Goal: Information Seeking & Learning: Learn about a topic

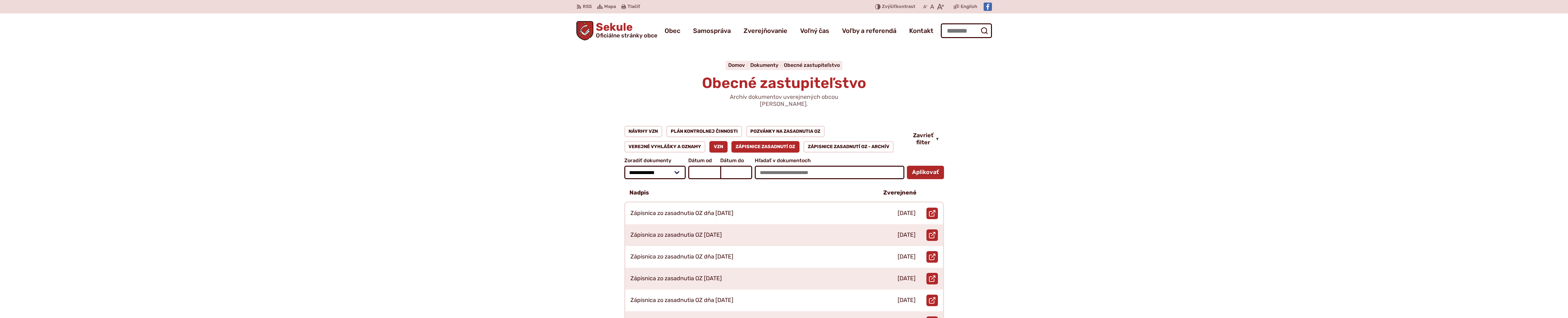
click at [722, 141] on link "VZN" at bounding box center [718, 146] width 18 height 11
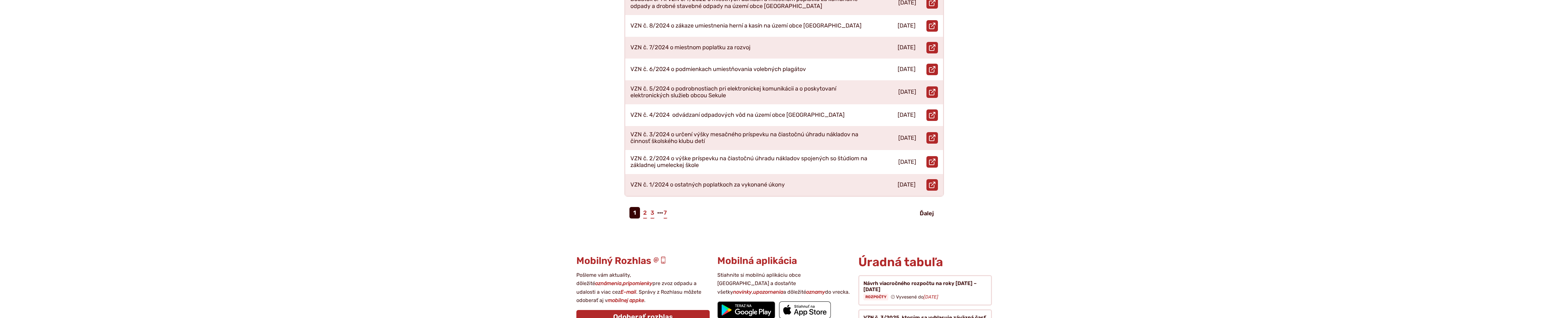
scroll to position [298, 0]
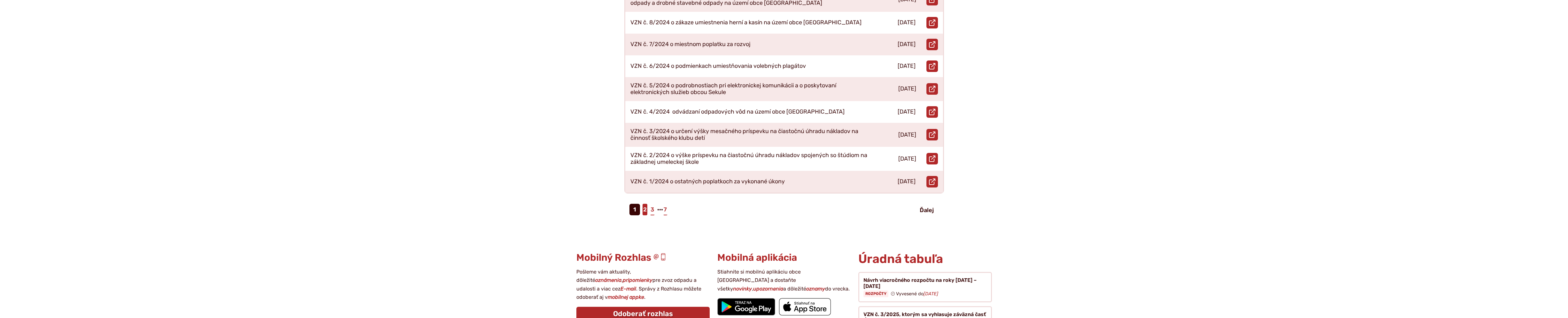
click at [647, 204] on link "2" at bounding box center [645, 209] width 5 height 11
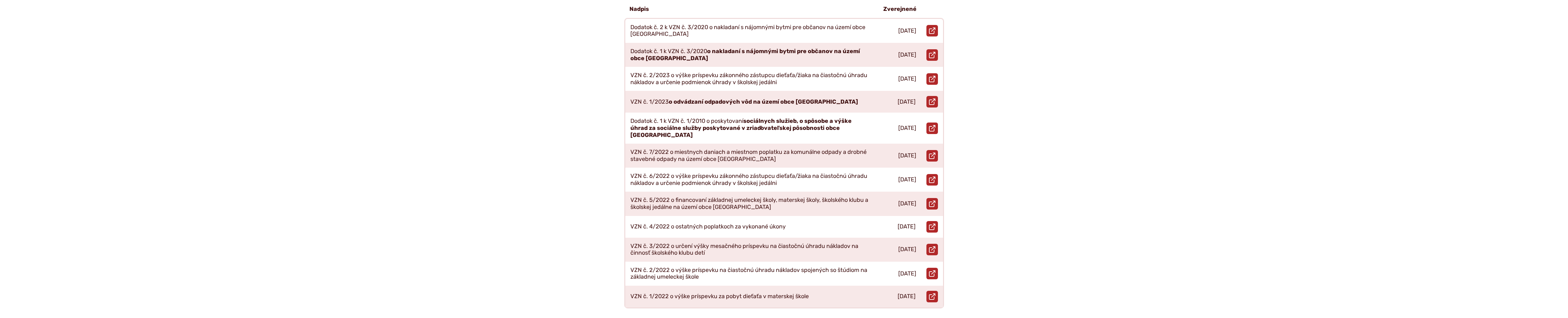
scroll to position [224, 0]
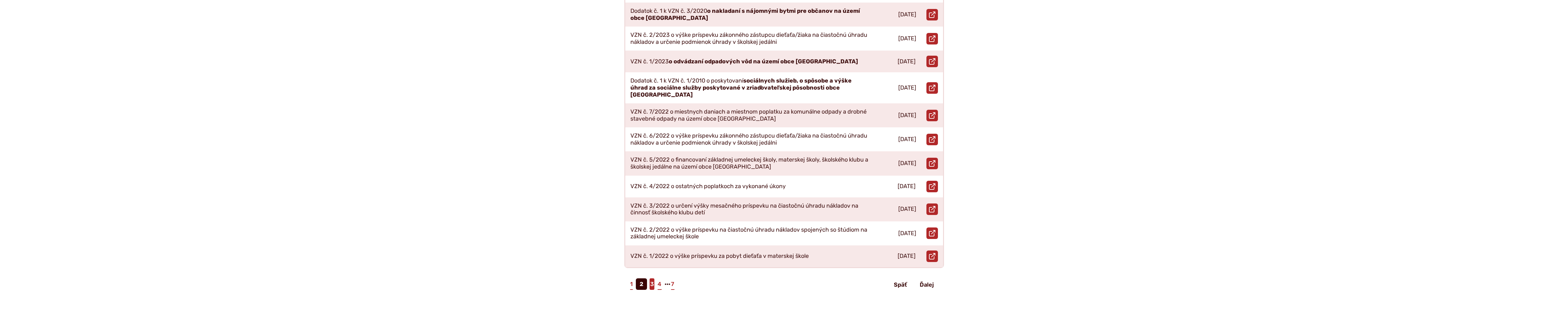
click at [653, 278] on link "3" at bounding box center [652, 284] width 5 height 11
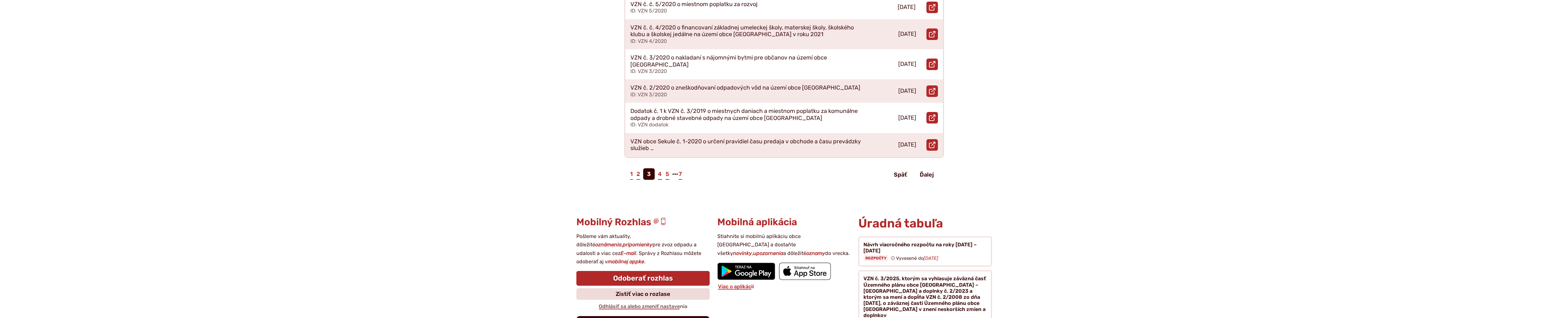
scroll to position [448, 0]
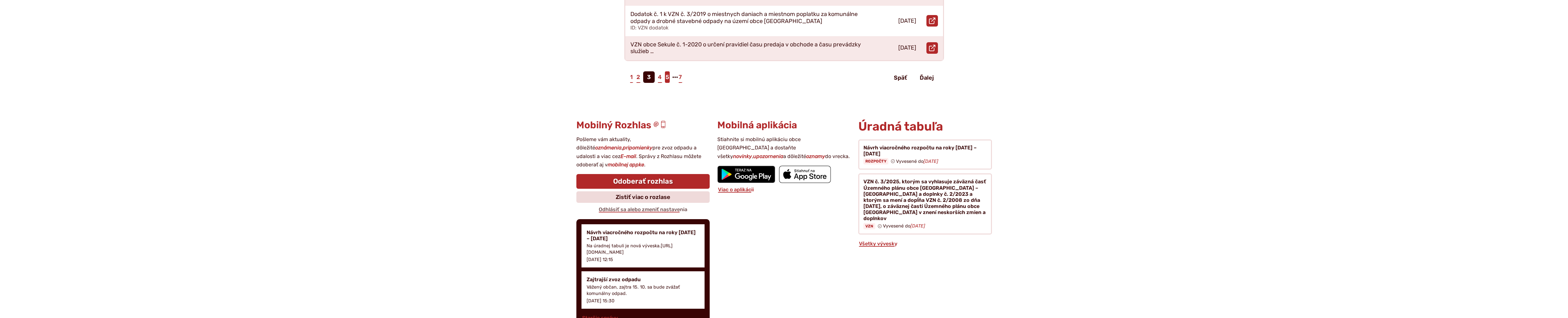
click at [668, 71] on link "5" at bounding box center [667, 77] width 5 height 11
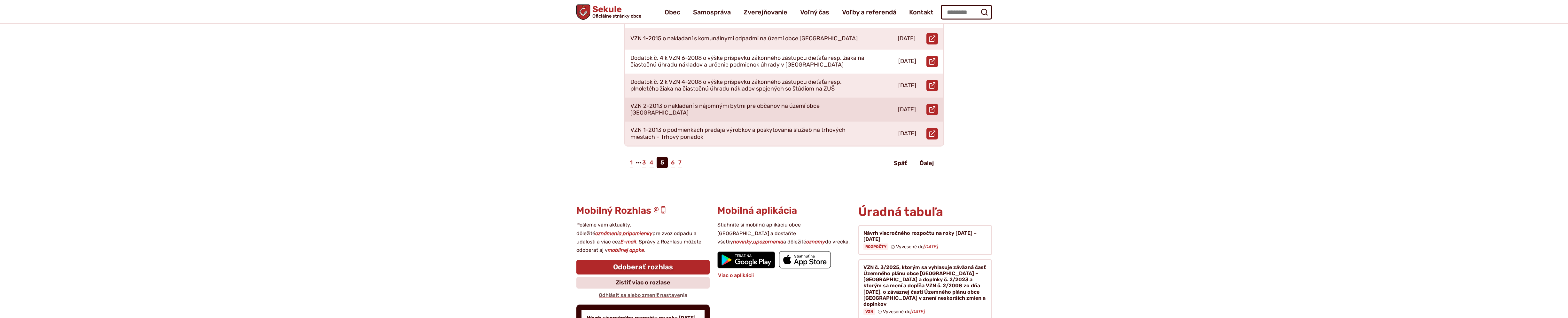
scroll to position [298, 0]
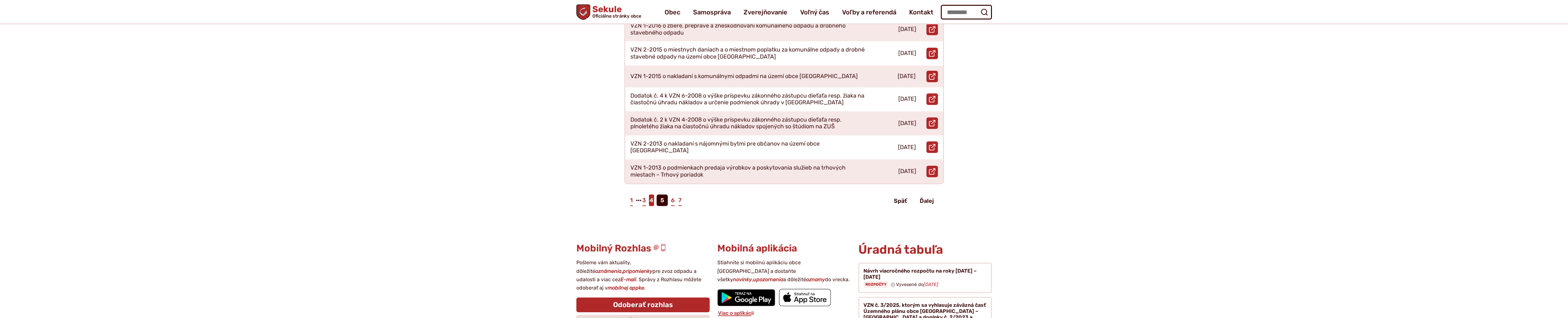
click at [650, 195] on link "4" at bounding box center [651, 200] width 5 height 11
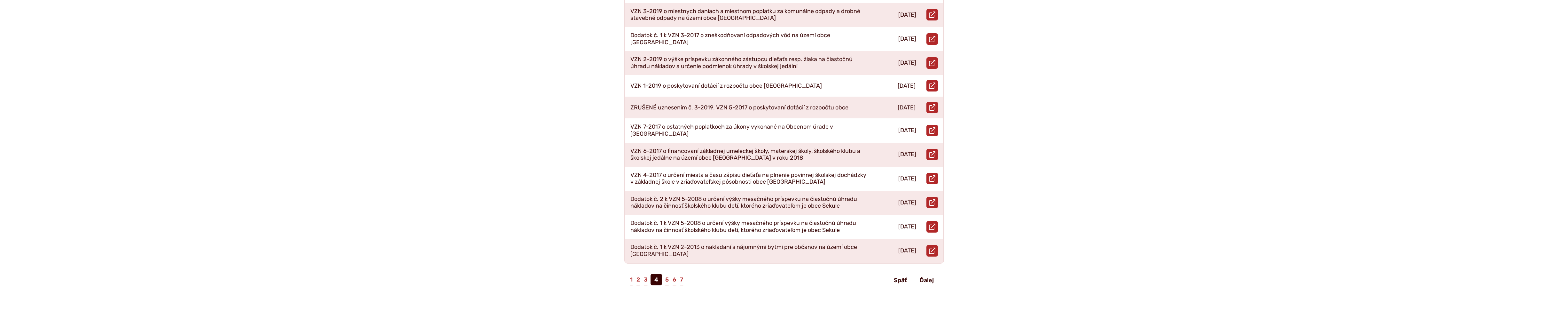
scroll to position [224, 0]
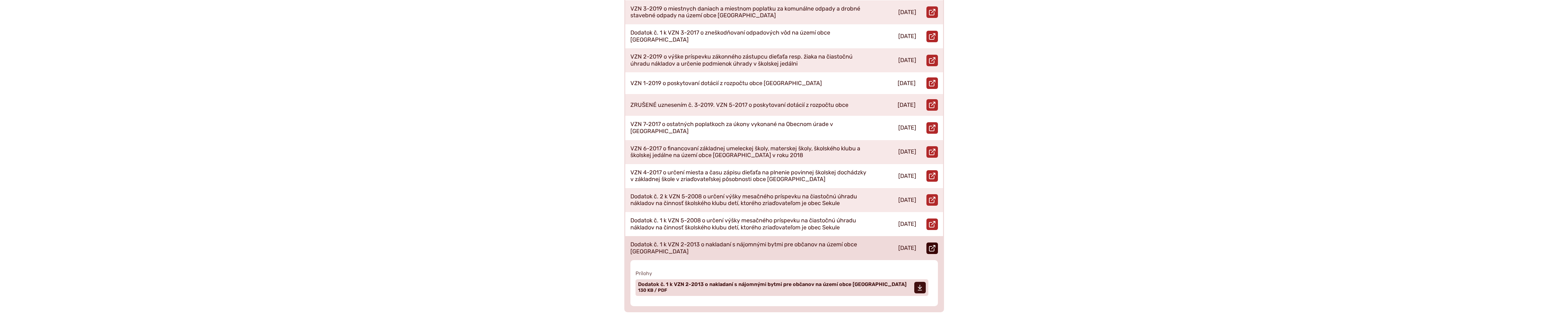
click at [936, 242] on link "Otvoriť document Dodatok č. 1 k VZN 2-2013 o nakladaní s nájomnými bytmi pre ob…" at bounding box center [932, 248] width 11 height 11
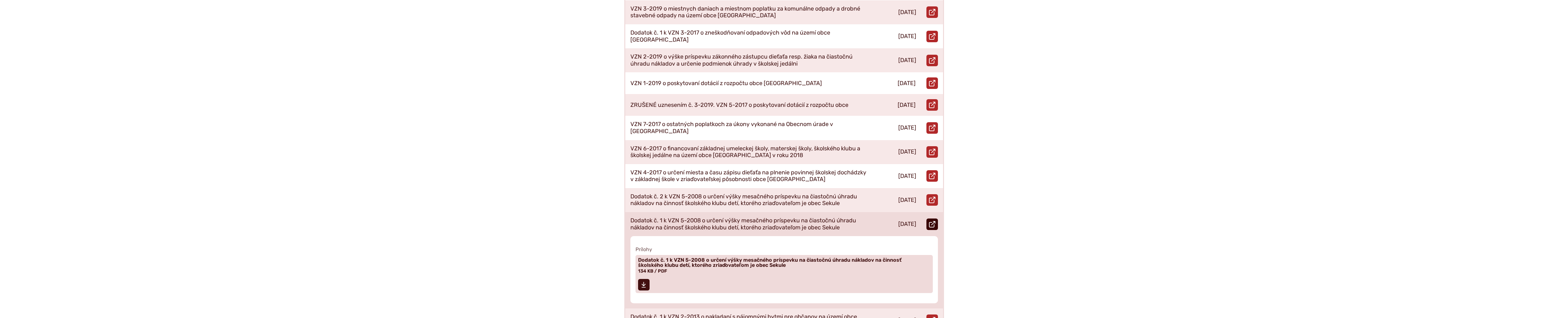
click at [932, 221] on icon at bounding box center [932, 224] width 6 height 6
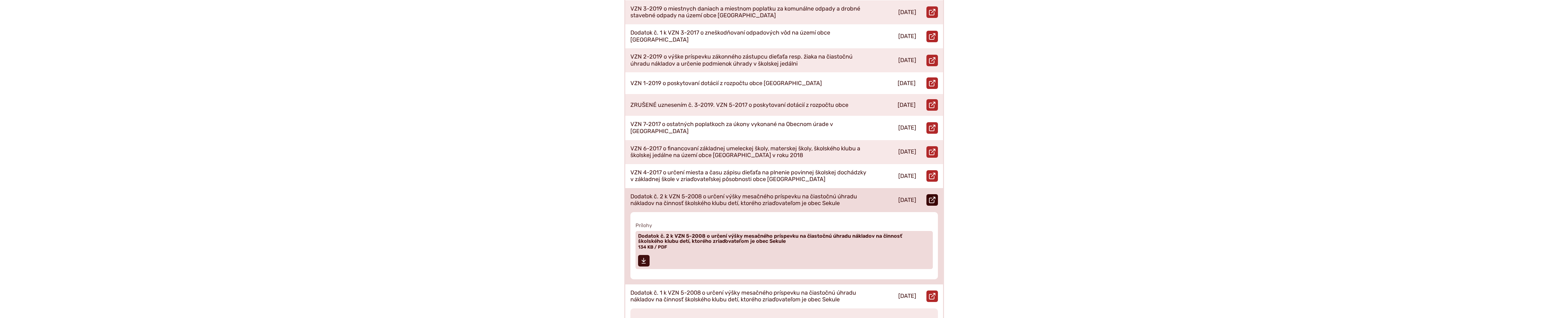
click at [937, 194] on link "Otvoriť document Dodatok č. 2 k VZN 5-2008 o určení výšky mesačného príspevku n…" at bounding box center [932, 200] width 11 height 11
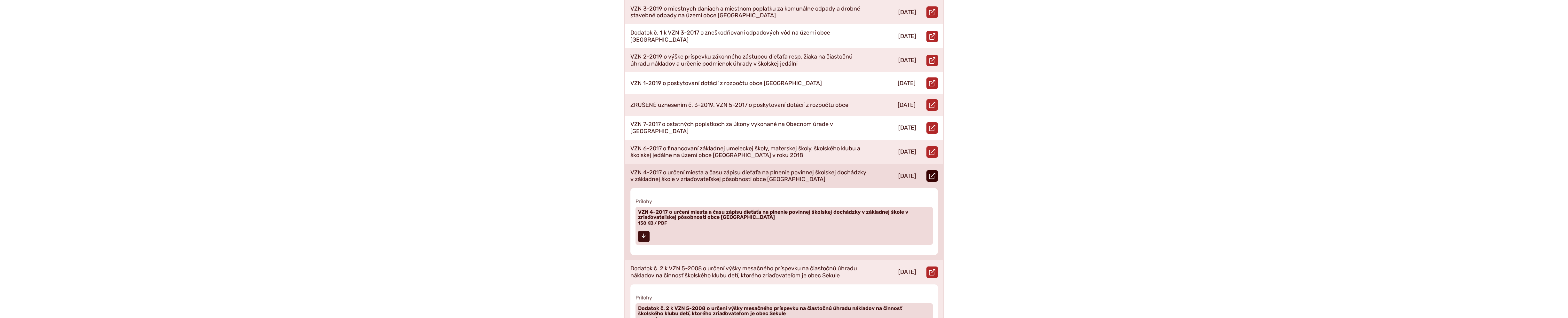
click at [928, 170] on link "Otvoriť document VZN 4-2017 o určení miesta a času zápisu dieťaťa na plnenie po…" at bounding box center [932, 176] width 11 height 11
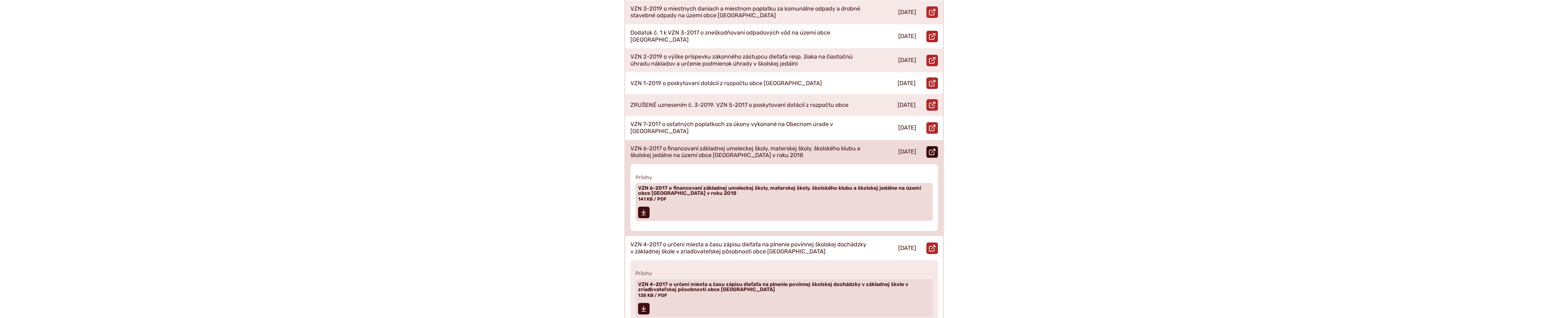
click at [934, 148] on icon at bounding box center [932, 151] width 6 height 6
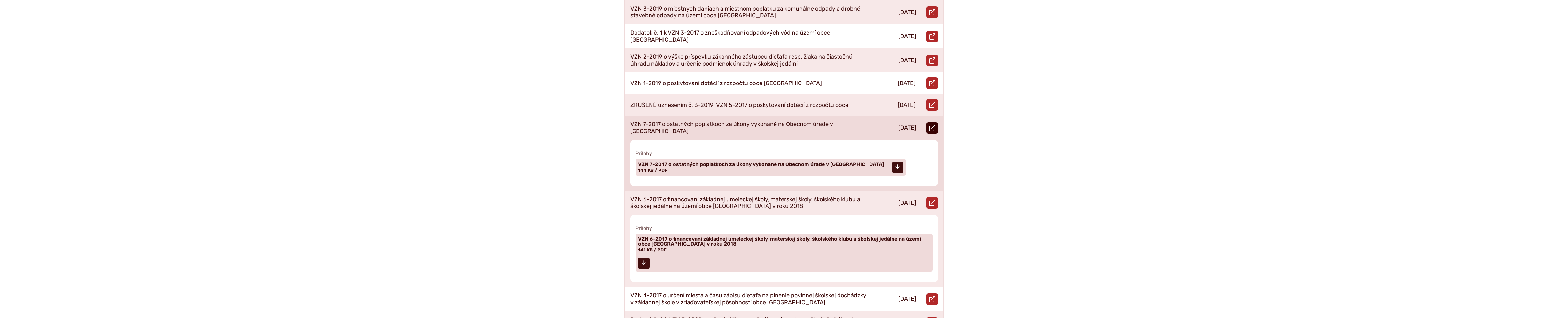
click at [933, 125] on icon at bounding box center [932, 127] width 6 height 6
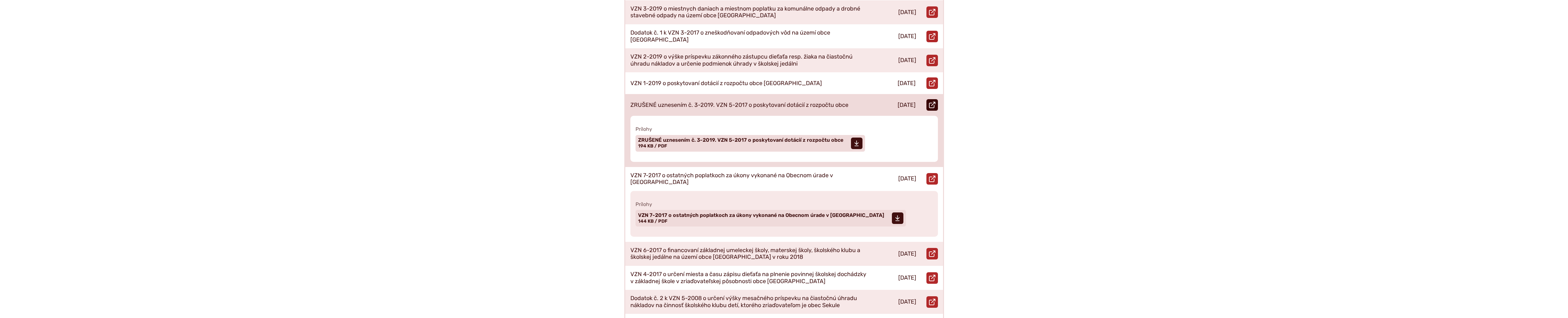
click at [933, 102] on icon at bounding box center [932, 104] width 6 height 6
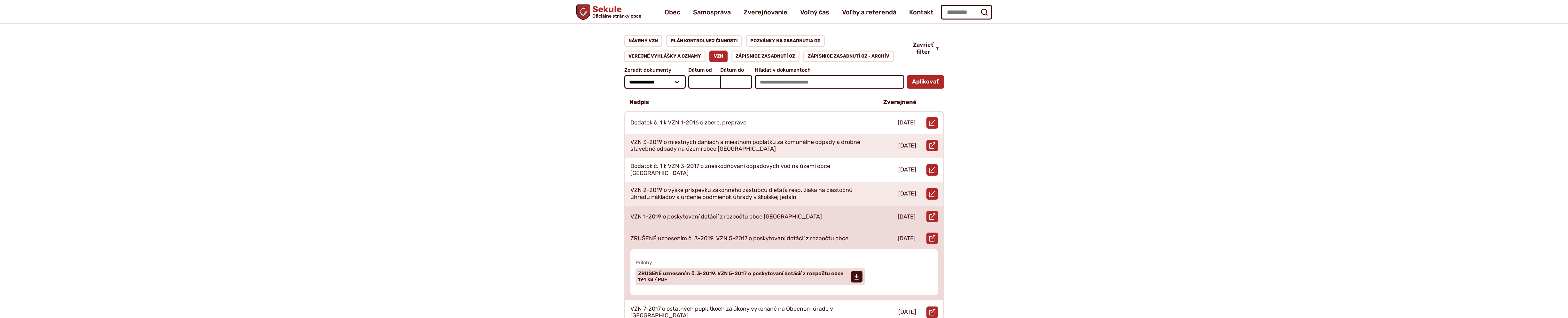
scroll to position [74, 0]
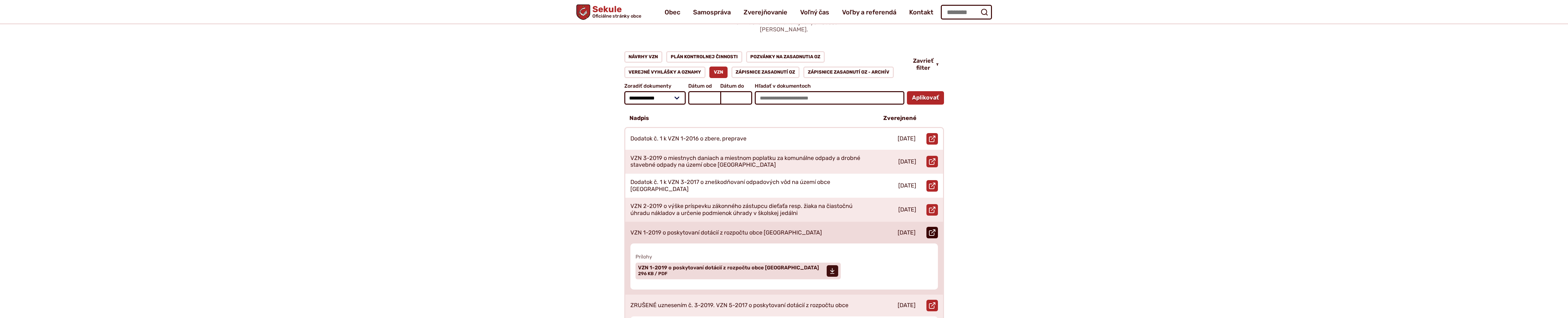
click at [930, 229] on icon at bounding box center [932, 232] width 6 height 6
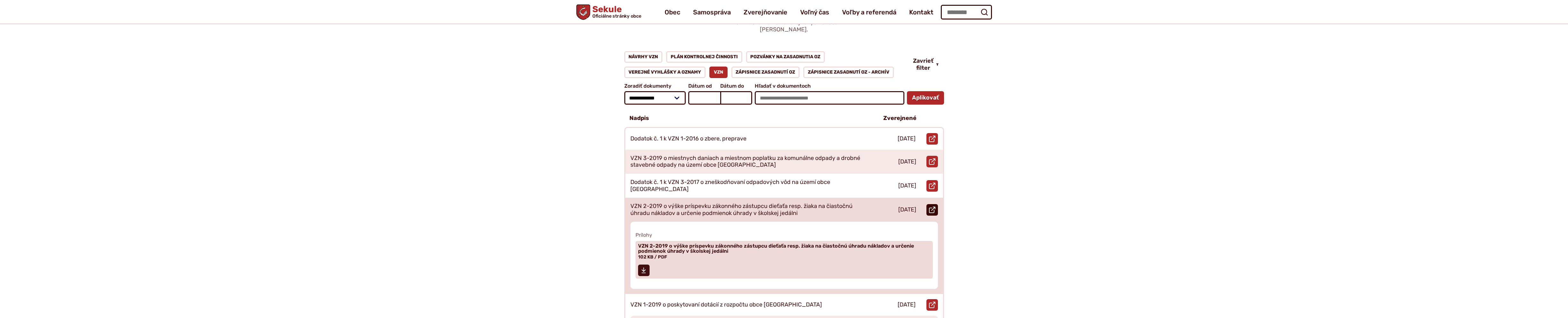
click at [933, 207] on icon at bounding box center [932, 209] width 6 height 6
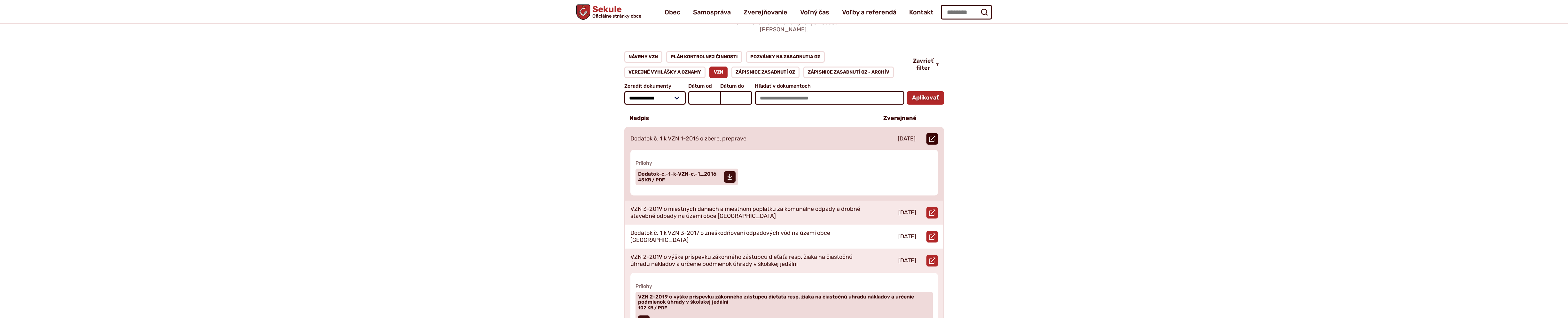
click at [929, 136] on use at bounding box center [932, 139] width 6 height 6
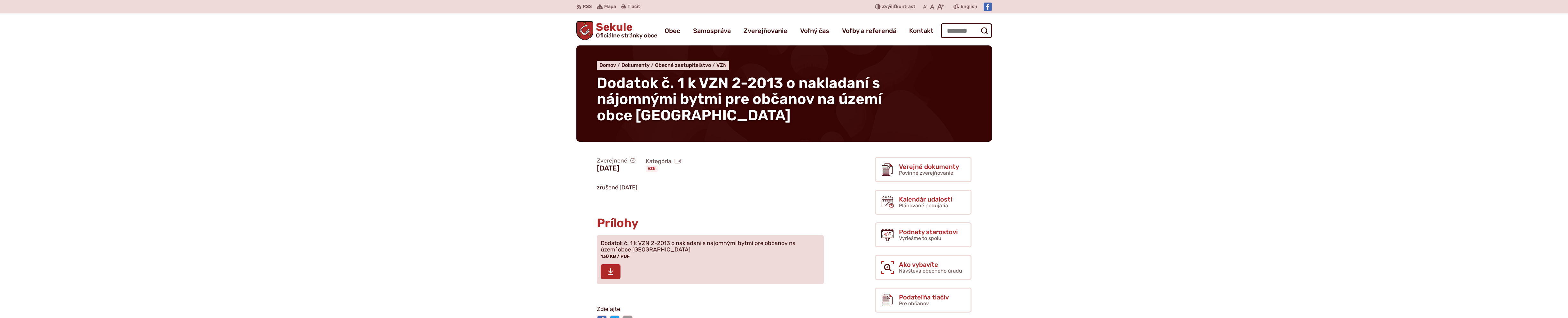
click at [617, 273] on span at bounding box center [610, 271] width 20 height 15
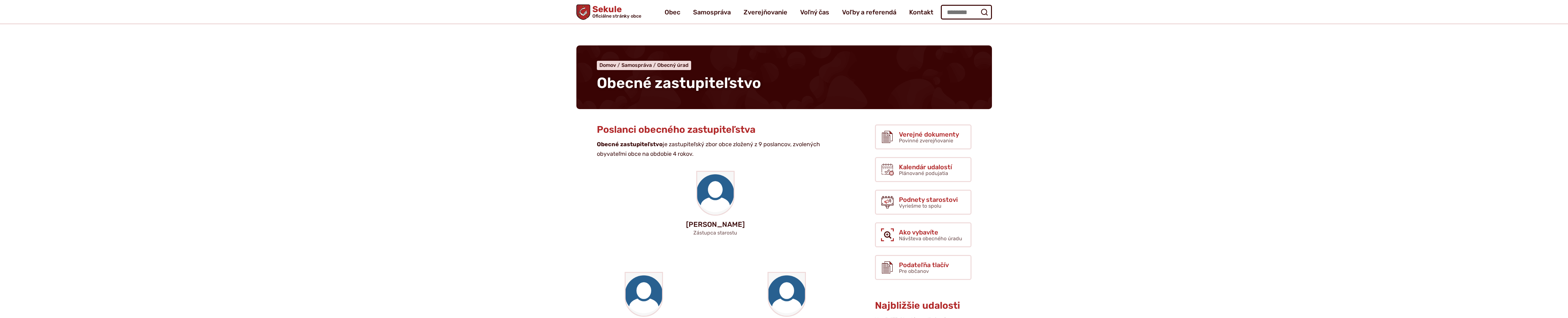
scroll to position [224, 0]
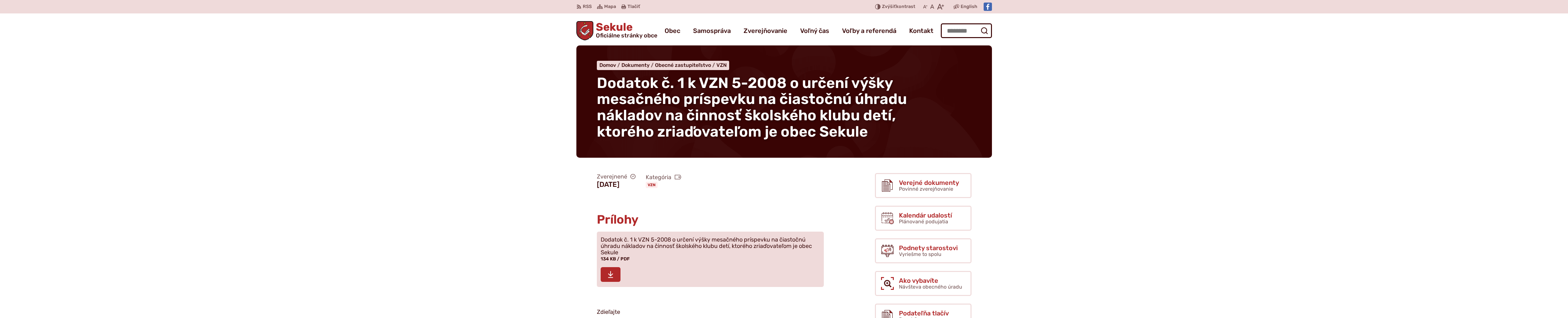
click at [603, 270] on span at bounding box center [610, 274] width 20 height 15
click at [618, 273] on span at bounding box center [610, 274] width 20 height 15
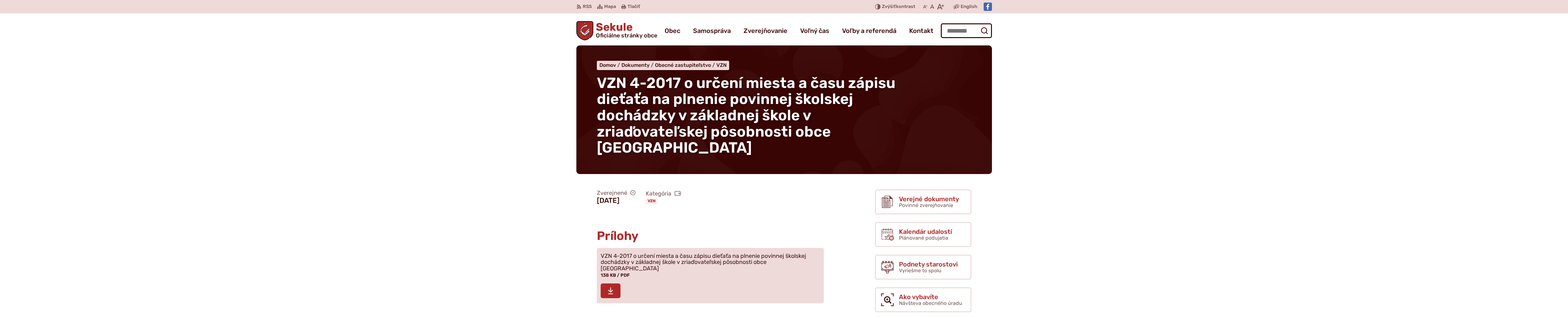
click at [615, 284] on span at bounding box center [610, 291] width 20 height 15
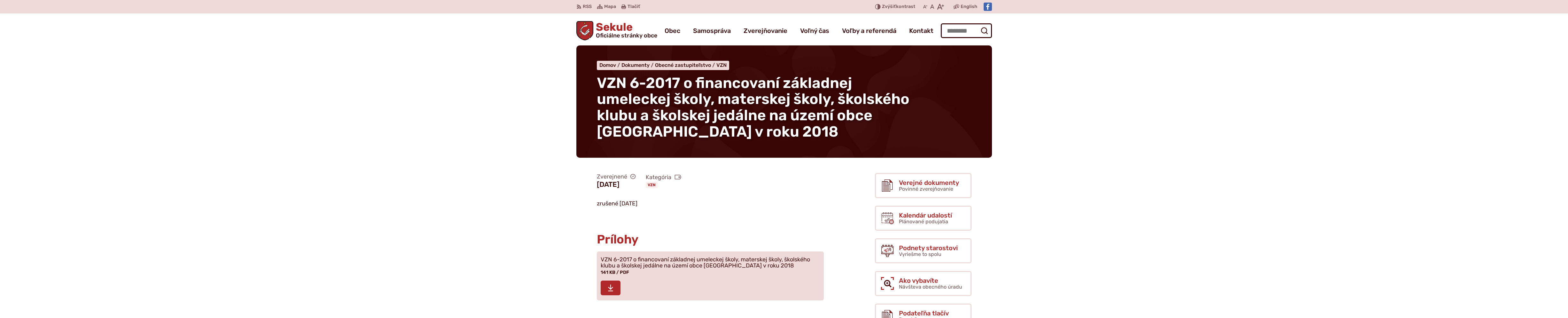
click at [614, 284] on span at bounding box center [610, 287] width 20 height 15
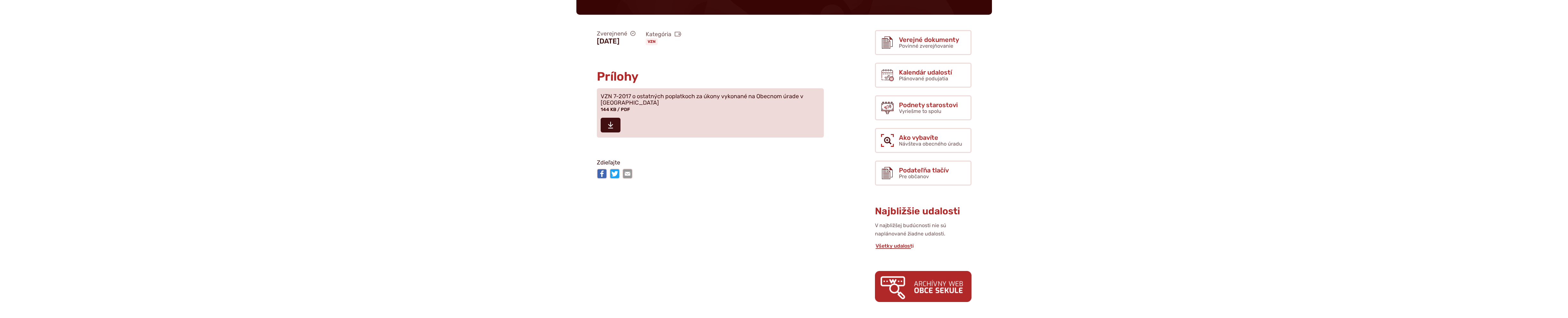
scroll to position [149, 0]
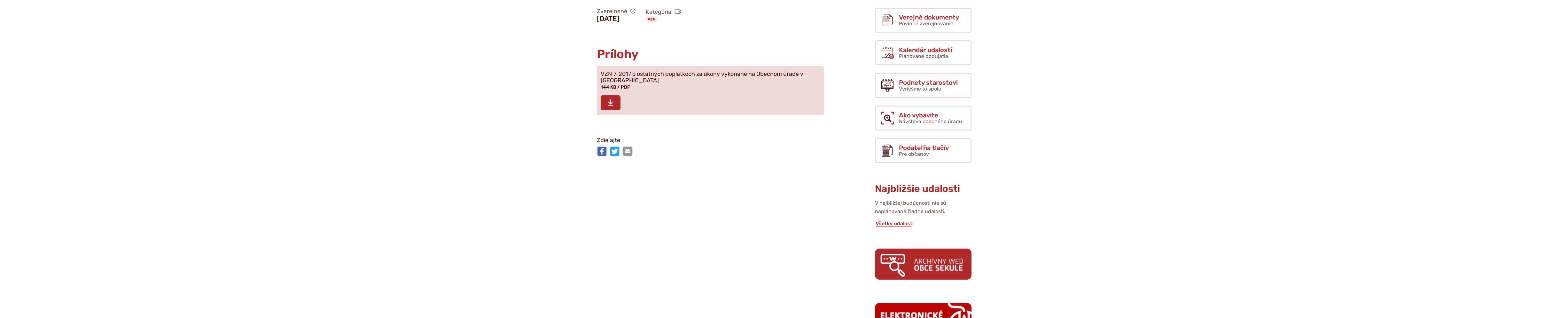
click at [615, 100] on span at bounding box center [610, 102] width 20 height 15
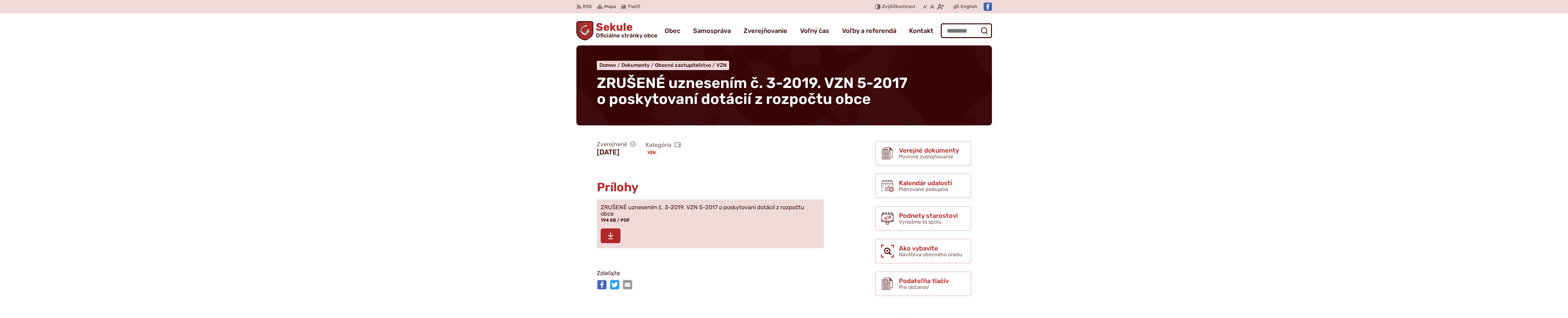
click at [608, 240] on span at bounding box center [610, 235] width 20 height 15
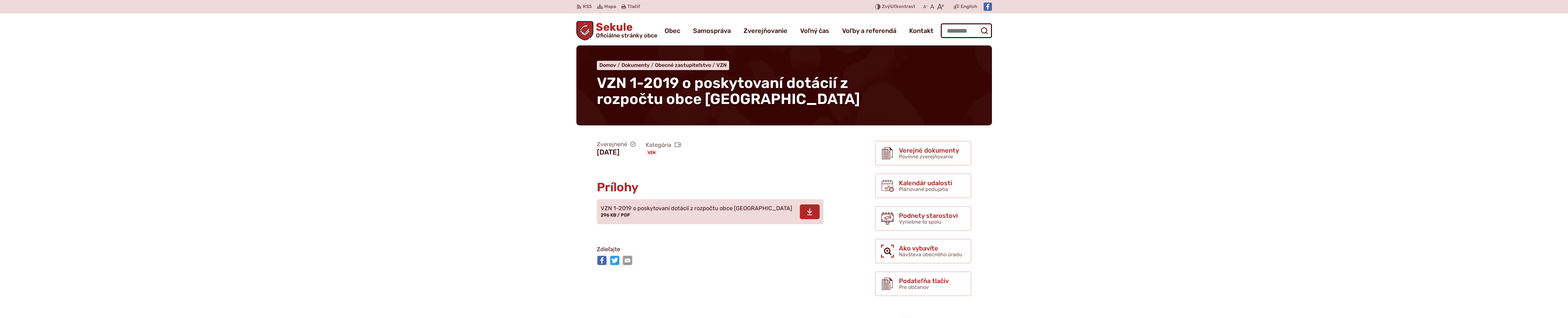
click at [807, 212] on icon at bounding box center [810, 212] width 6 height 8
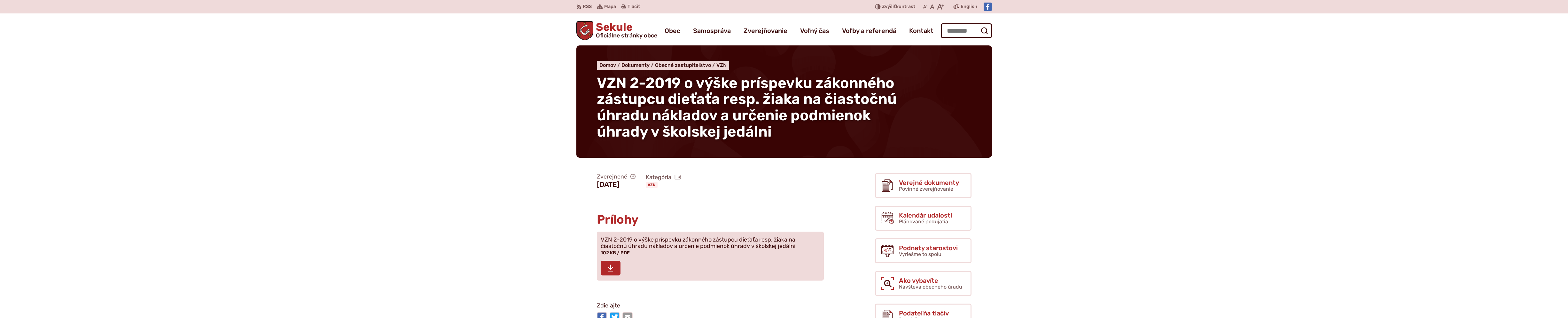
click at [613, 265] on icon at bounding box center [610, 268] width 6 height 8
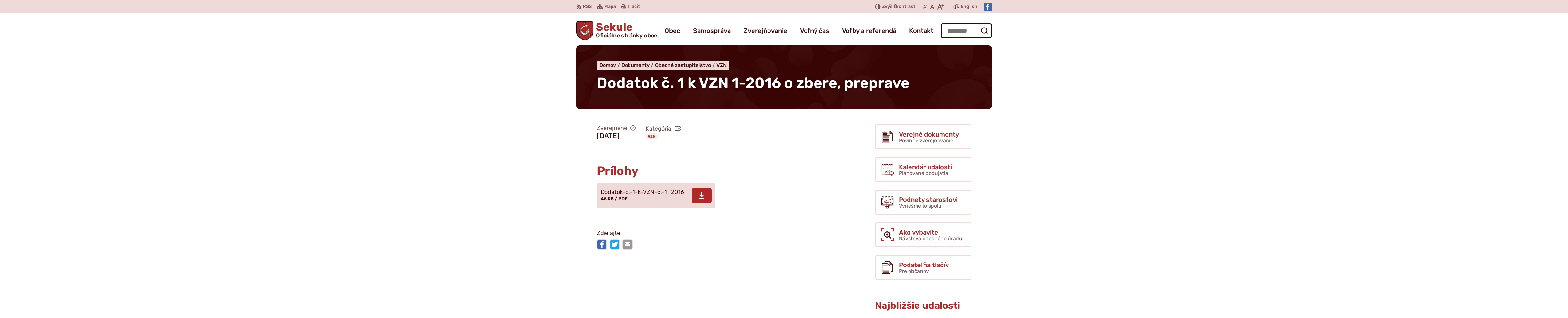
click at [704, 195] on icon at bounding box center [701, 195] width 6 height 8
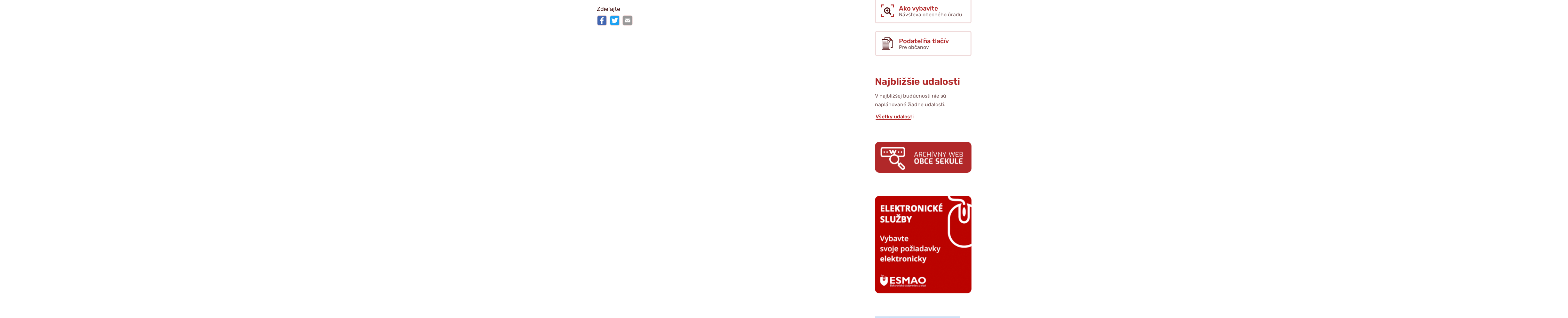
scroll to position [74, 0]
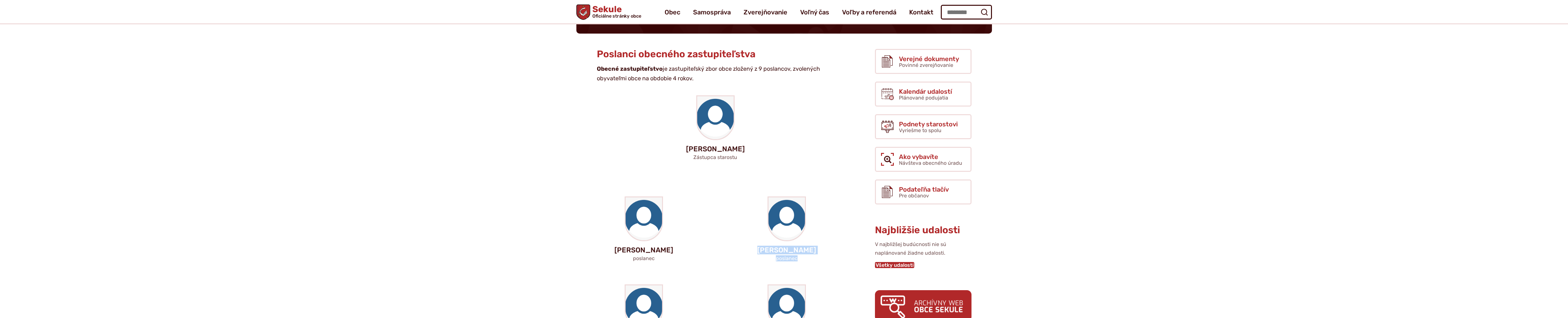
scroll to position [74, 0]
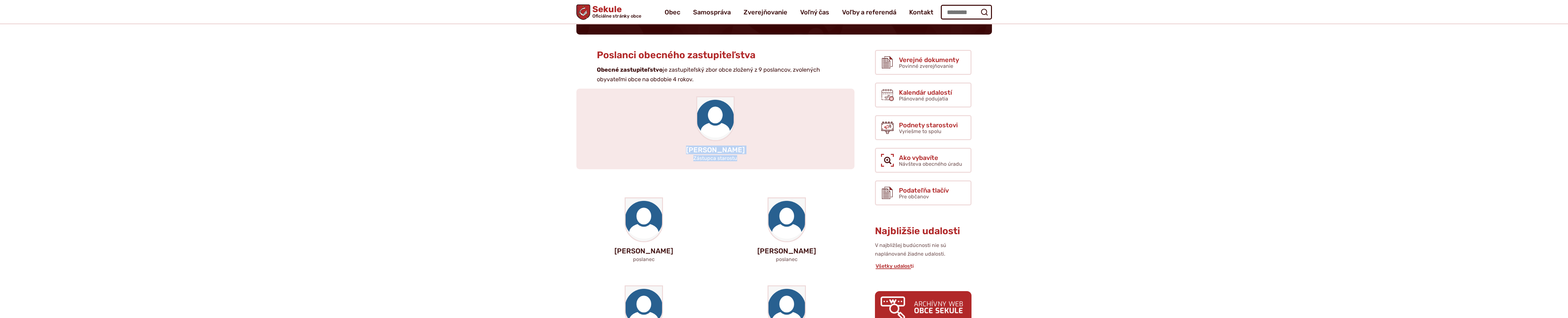
drag, startPoint x: 746, startPoint y: 159, endPoint x: 687, endPoint y: 151, distance: 59.5
click at [687, 151] on div "Dávid Maxian Zástupca starostu" at bounding box center [715, 128] width 278 height 81
copy div "Dávid Maxian Zástupca starostu"
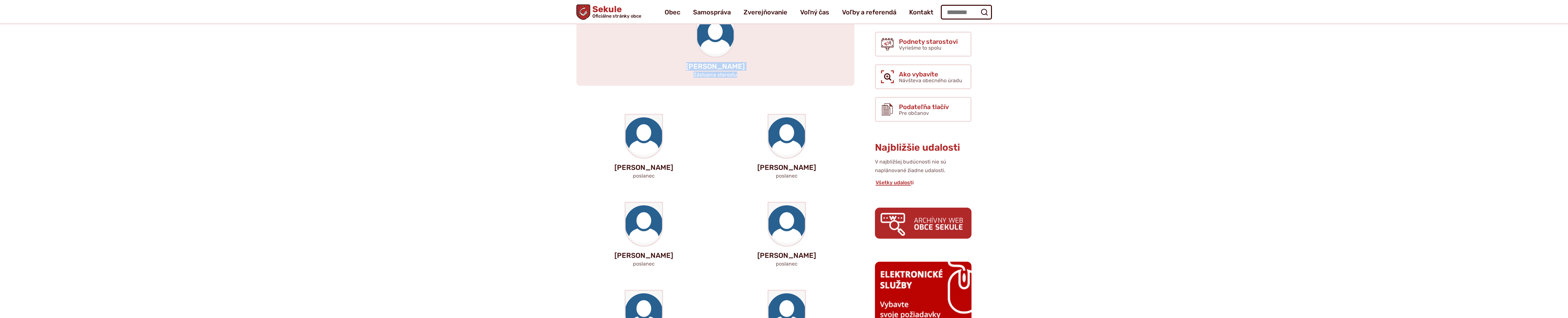
scroll to position [149, 0]
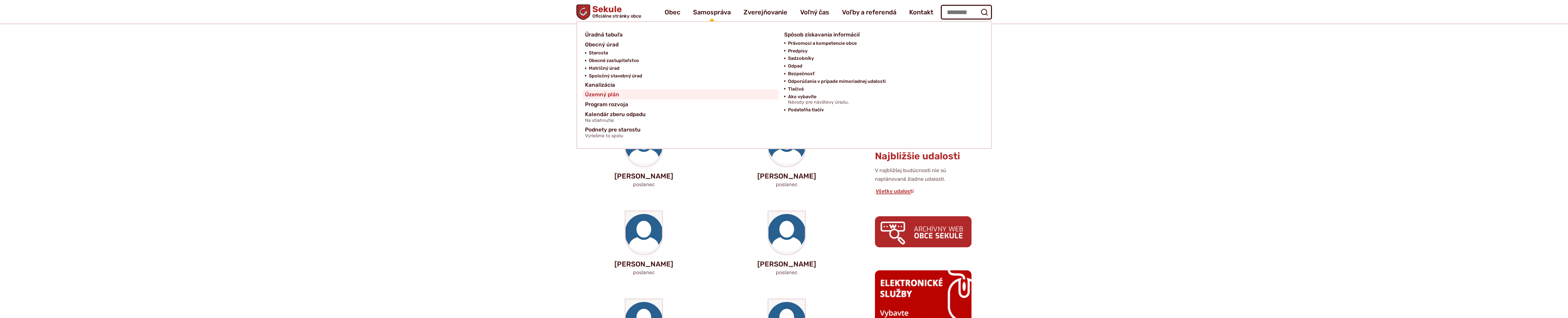
click at [620, 96] on link "Územný plán" at bounding box center [681, 95] width 192 height 10
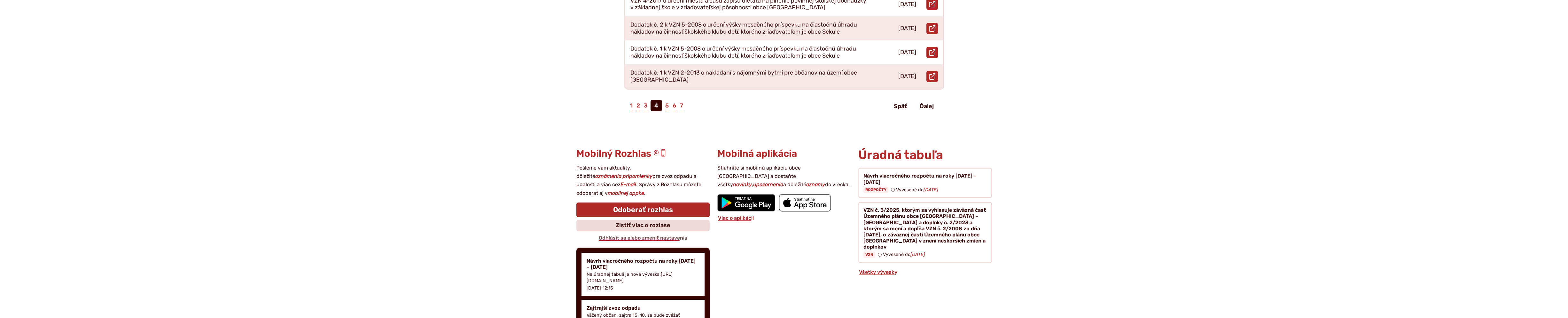
scroll to position [448, 0]
click at [645, 99] on link "3" at bounding box center [645, 104] width 5 height 11
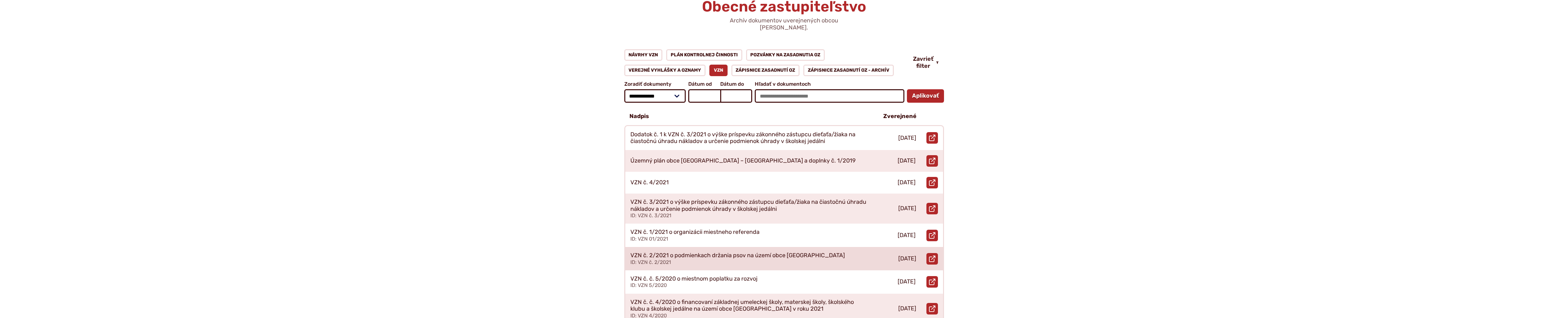
scroll to position [224, 0]
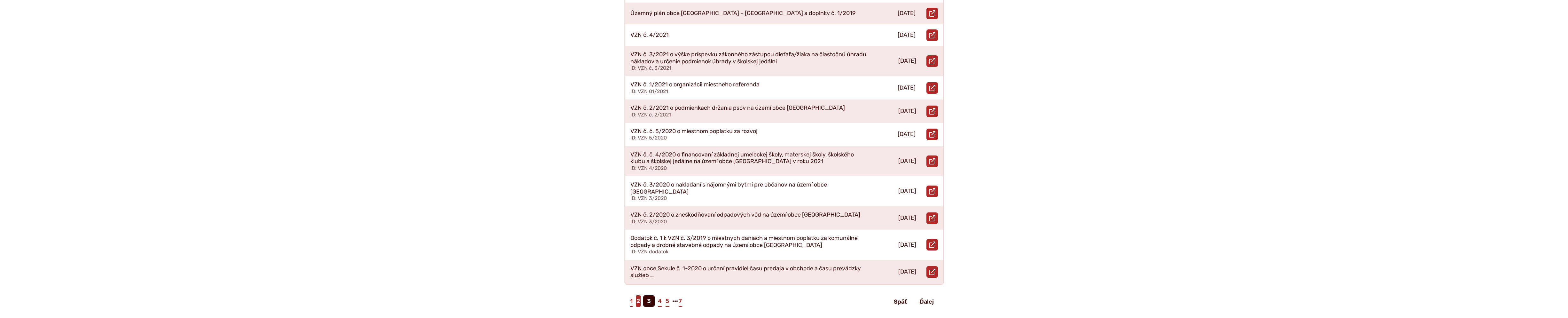
click at [637, 295] on link "2" at bounding box center [638, 300] width 5 height 11
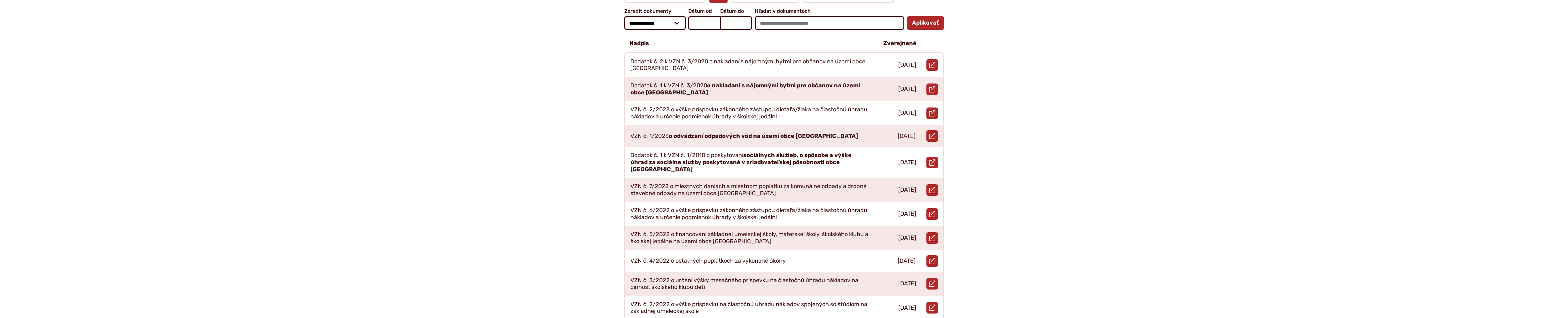
scroll to position [448, 0]
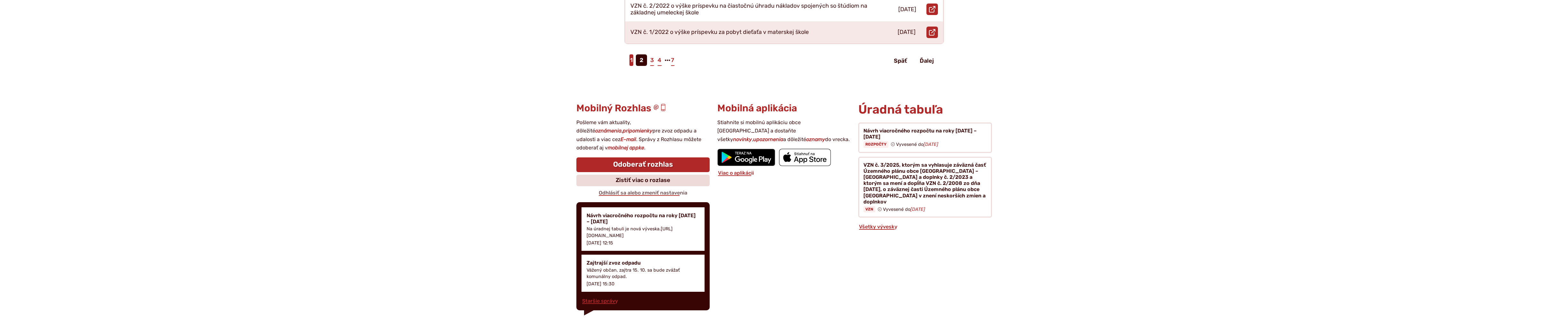
click at [631, 55] on link "1" at bounding box center [631, 60] width 4 height 11
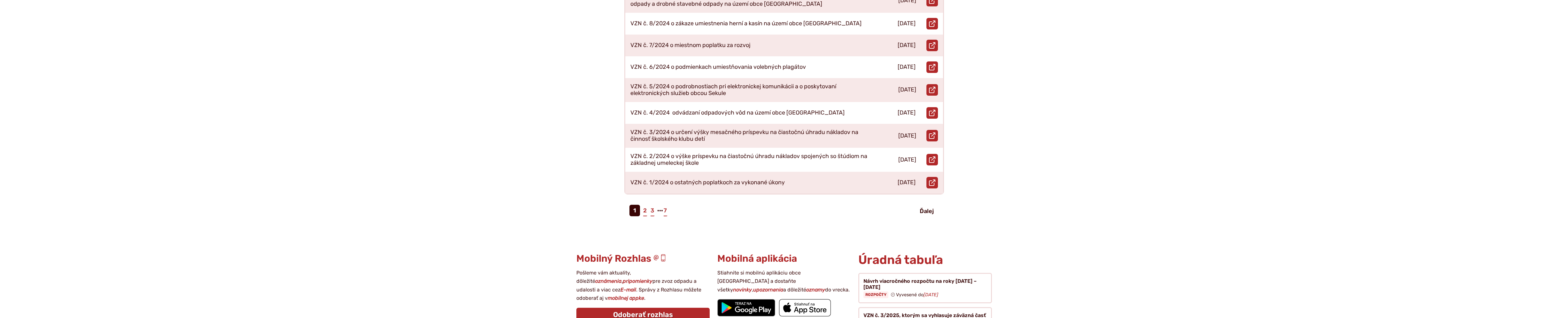
scroll to position [298, 0]
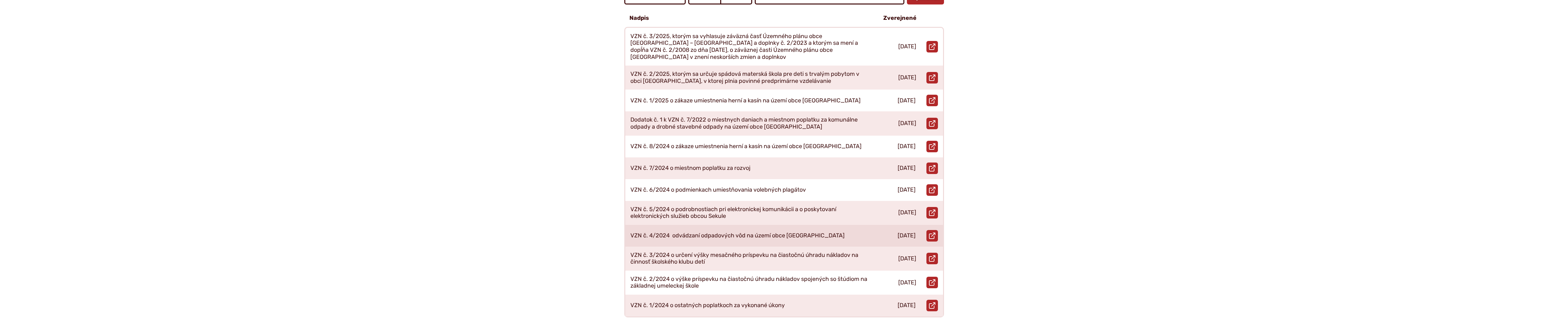
scroll to position [74, 0]
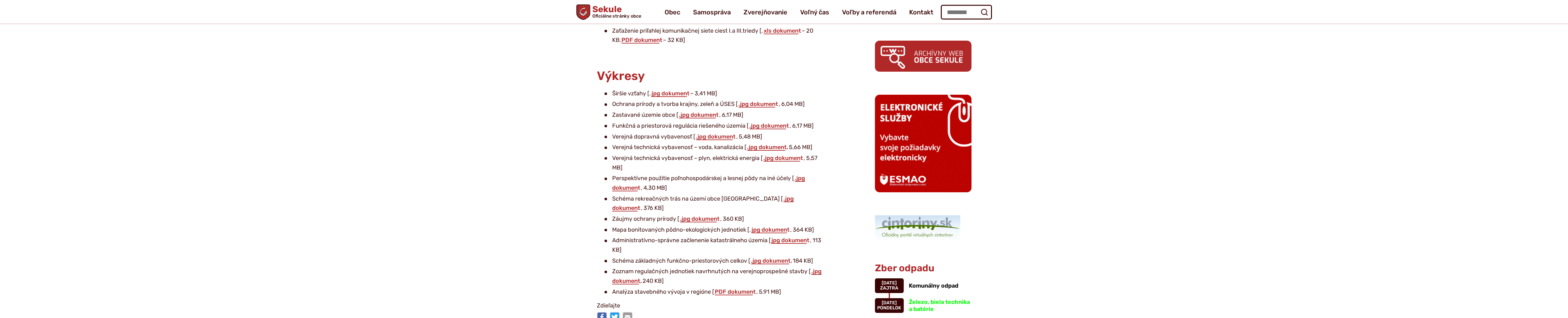
scroll to position [298, 0]
